Goal: Navigation & Orientation: Go to known website

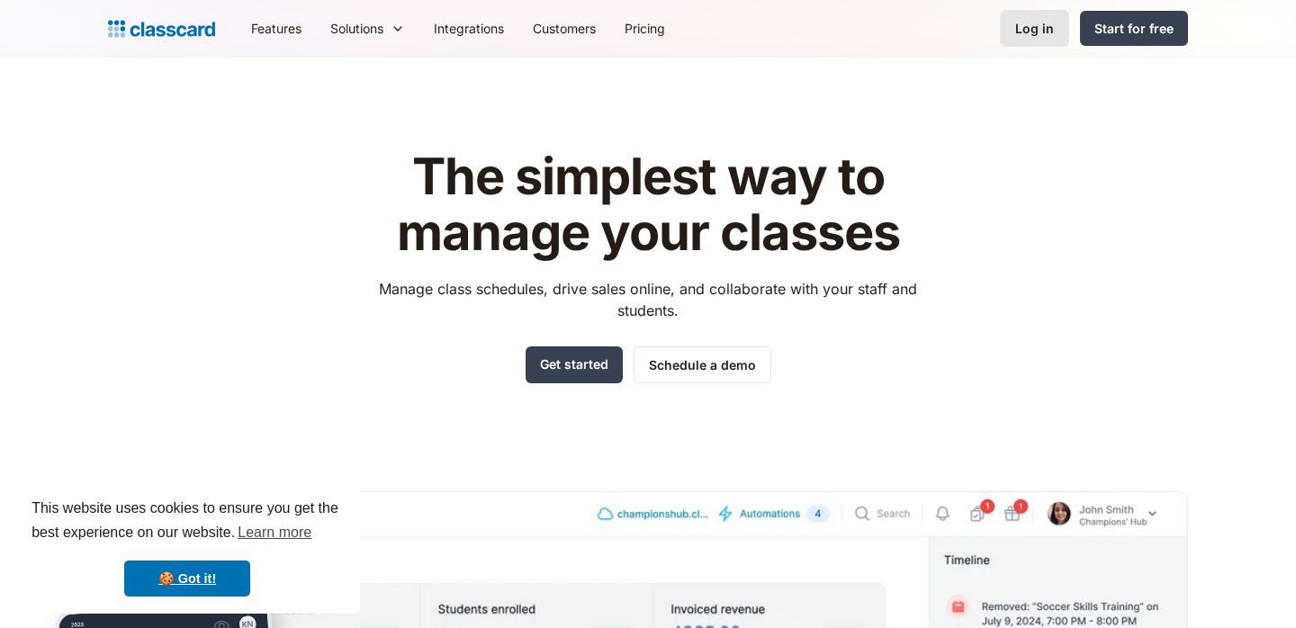
click at [1030, 33] on div "Log in" at bounding box center [1034, 28] width 39 height 19
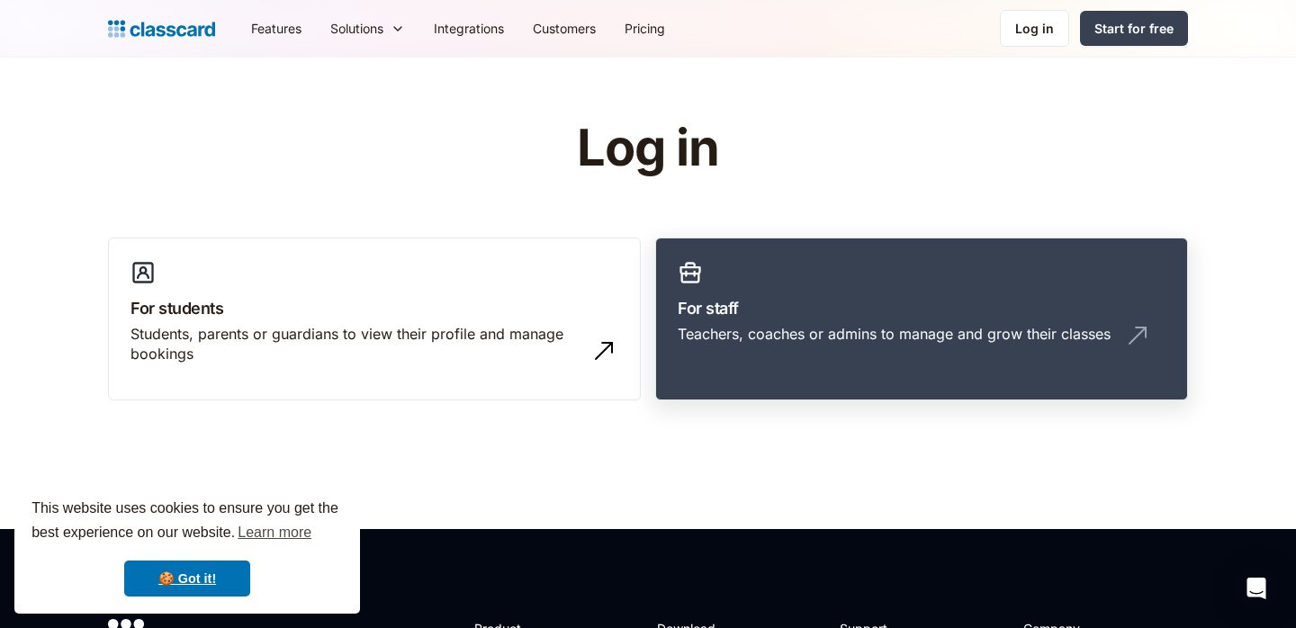
click at [904, 383] on link "For staff Teachers, coaches or admins to manage and grow their classes" at bounding box center [921, 320] width 533 height 164
